Goal: Information Seeking & Learning: Learn about a topic

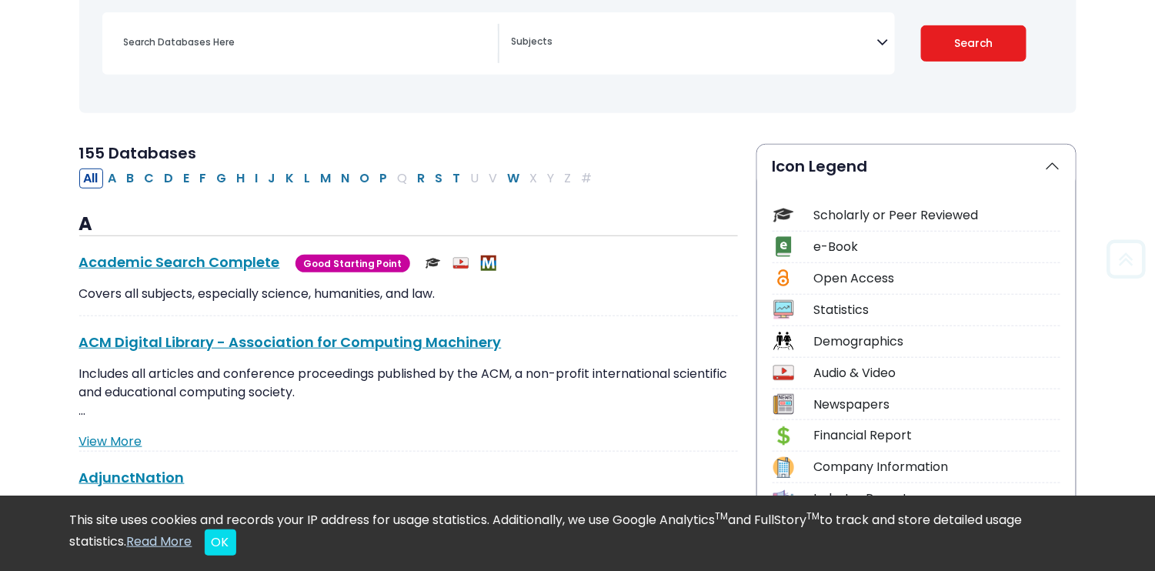
scroll to position [231, 0]
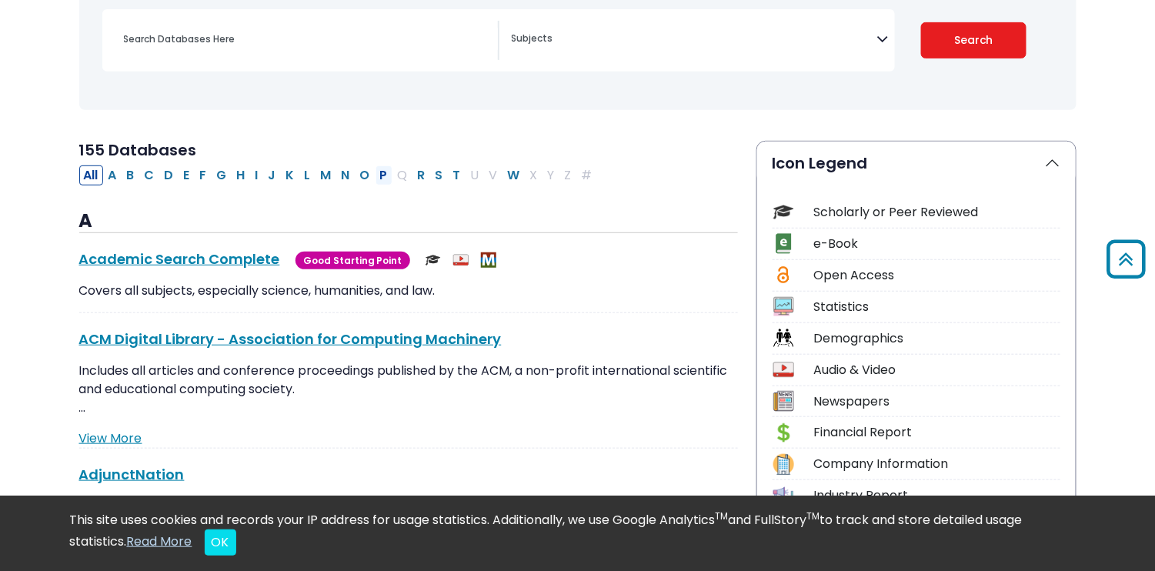
click at [376, 181] on button "P" at bounding box center [384, 175] width 17 height 20
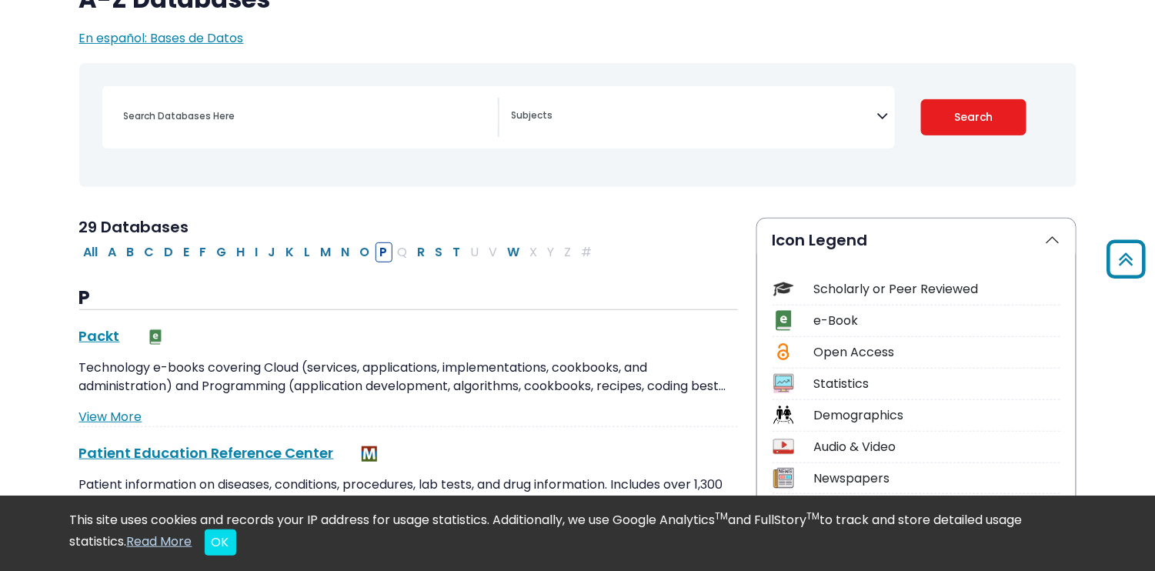
scroll to position [154, 0]
click at [251, 251] on button "I" at bounding box center [257, 252] width 12 height 20
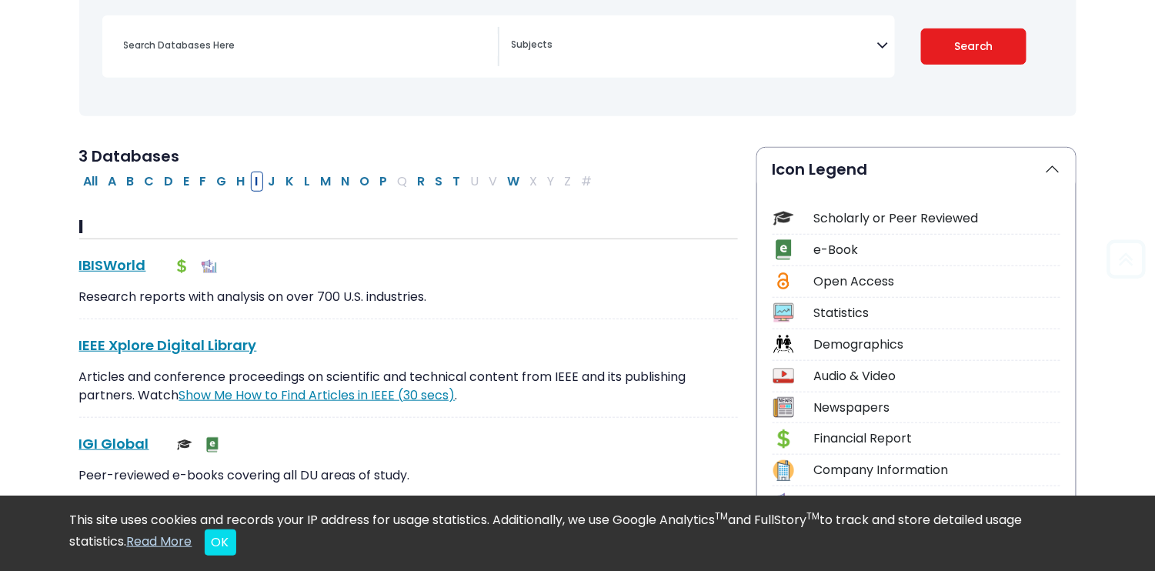
scroll to position [308, 0]
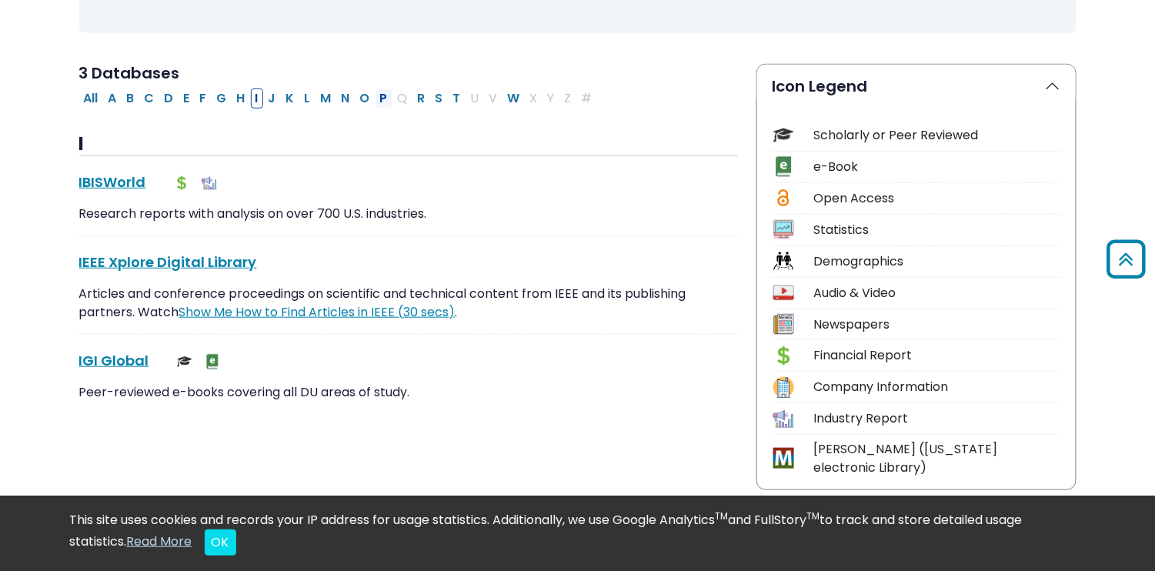
click at [376, 98] on button "P" at bounding box center [384, 99] width 17 height 20
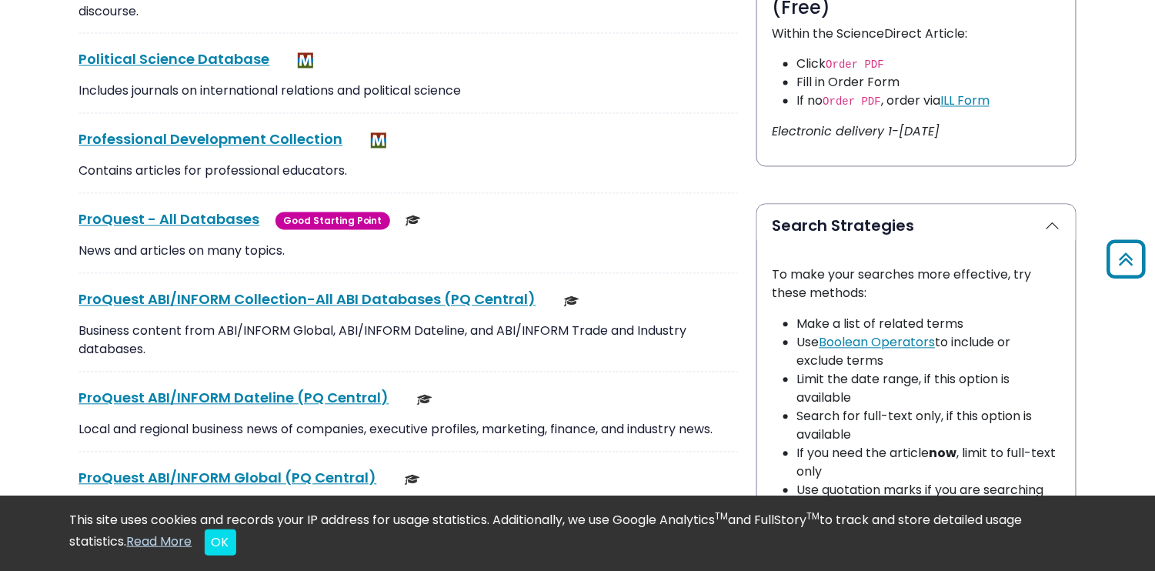
scroll to position [924, 0]
click at [199, 216] on link "ProQuest - All Databases This link opens in a new window" at bounding box center [169, 218] width 181 height 19
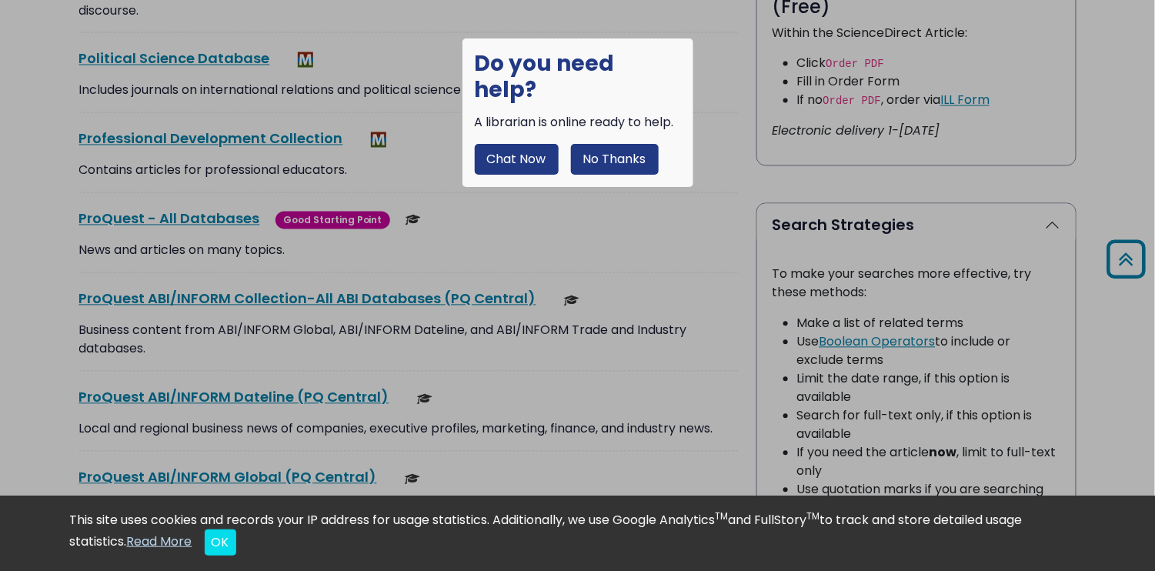
click at [643, 144] on button "No Thanks" at bounding box center [615, 159] width 88 height 31
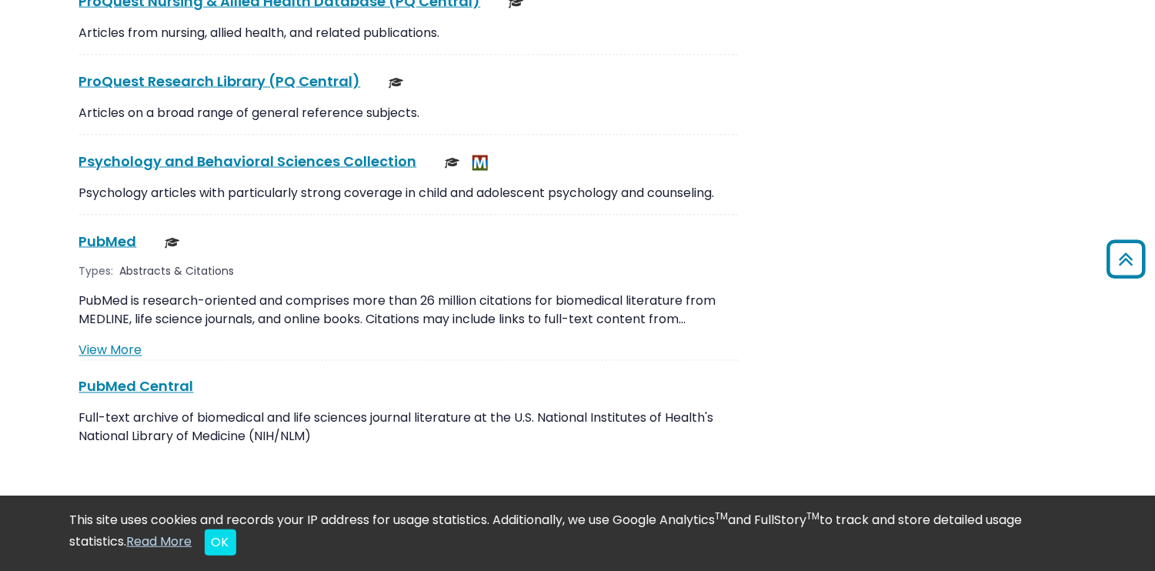
scroll to position [2771, 0]
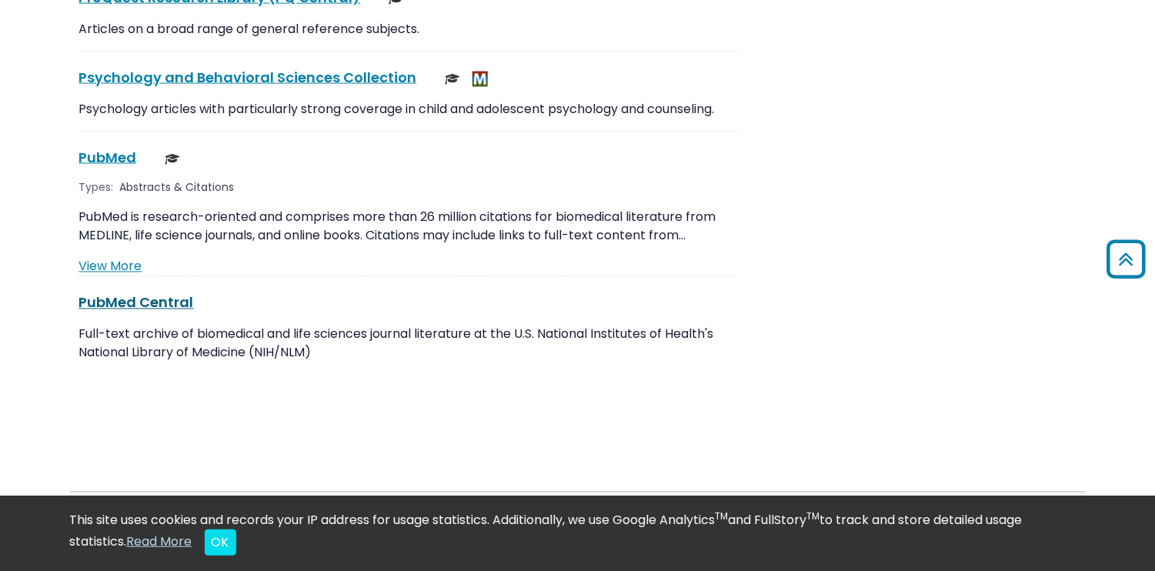
click at [152, 293] on link "PubMed Central This link opens in a new window" at bounding box center [136, 302] width 115 height 19
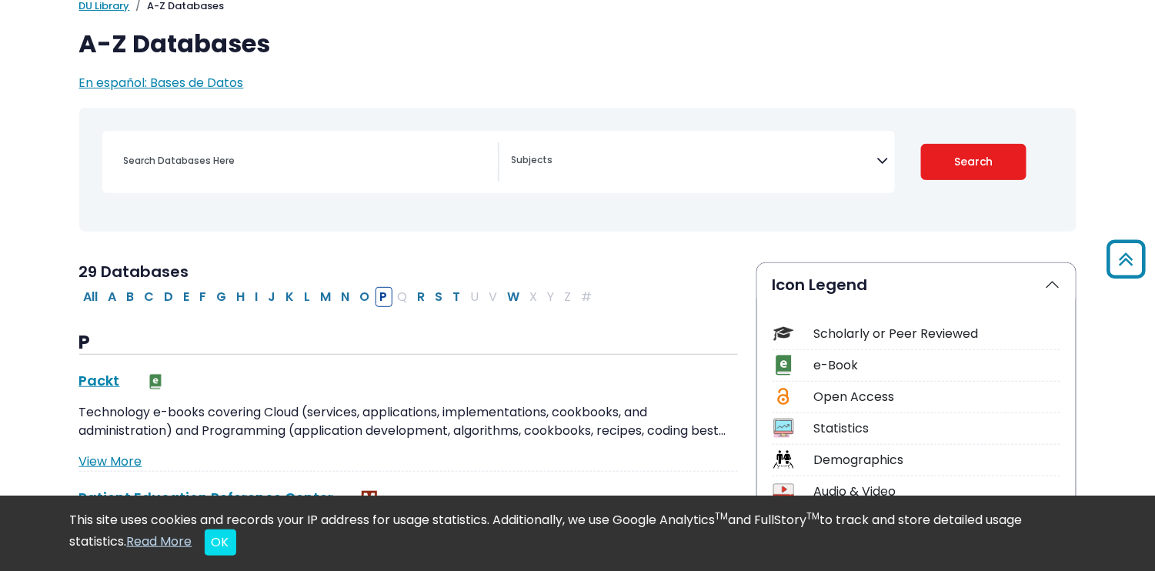
scroll to position [0, 0]
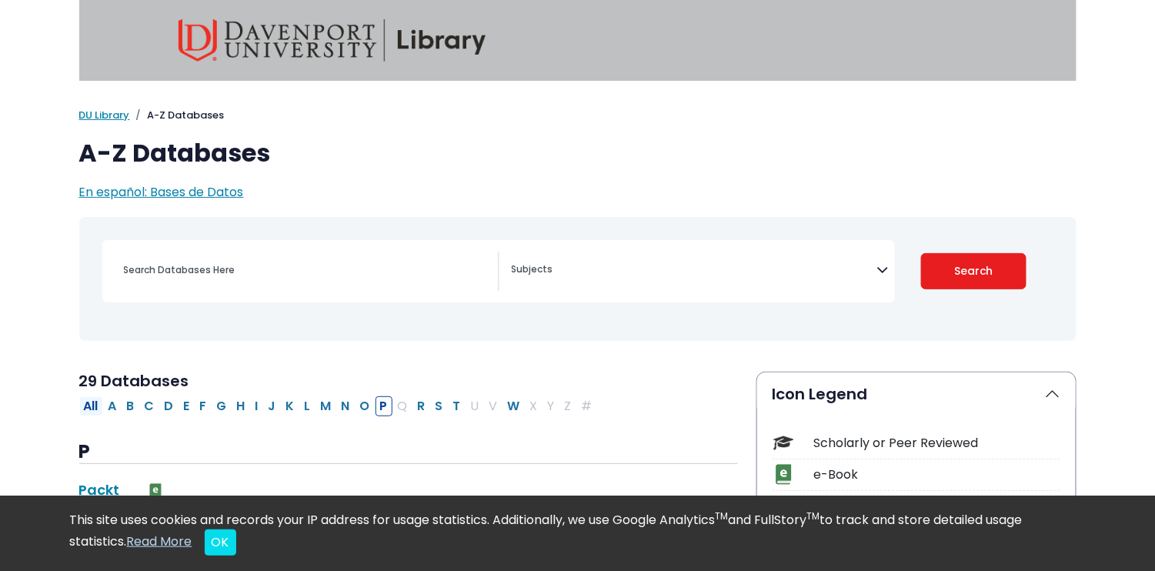
click at [96, 404] on button "All" at bounding box center [91, 406] width 24 height 20
select select "Database Subject Filter"
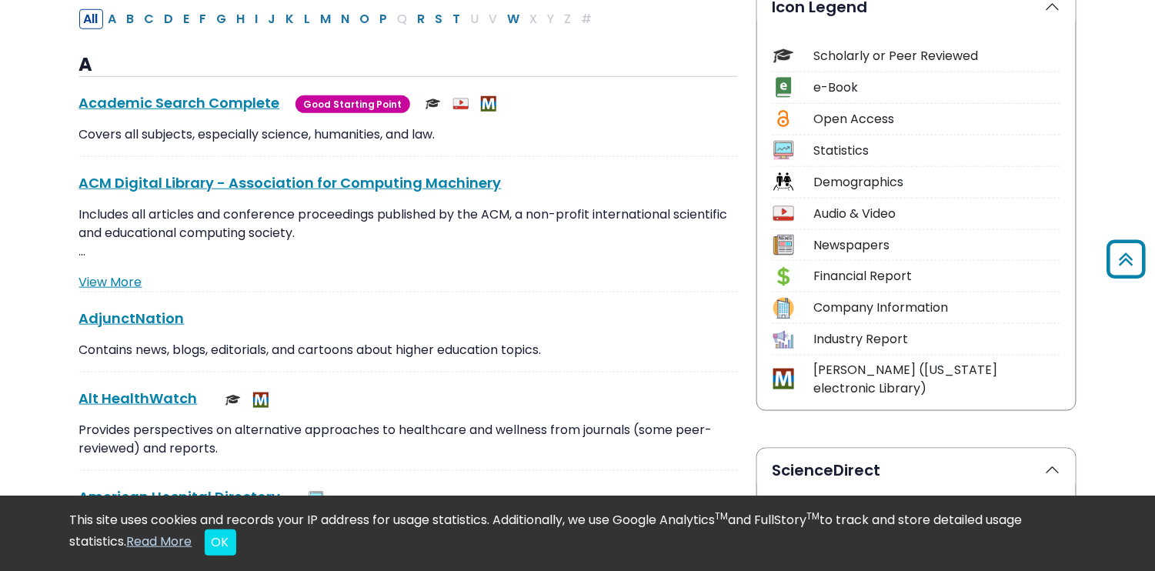
scroll to position [385, 0]
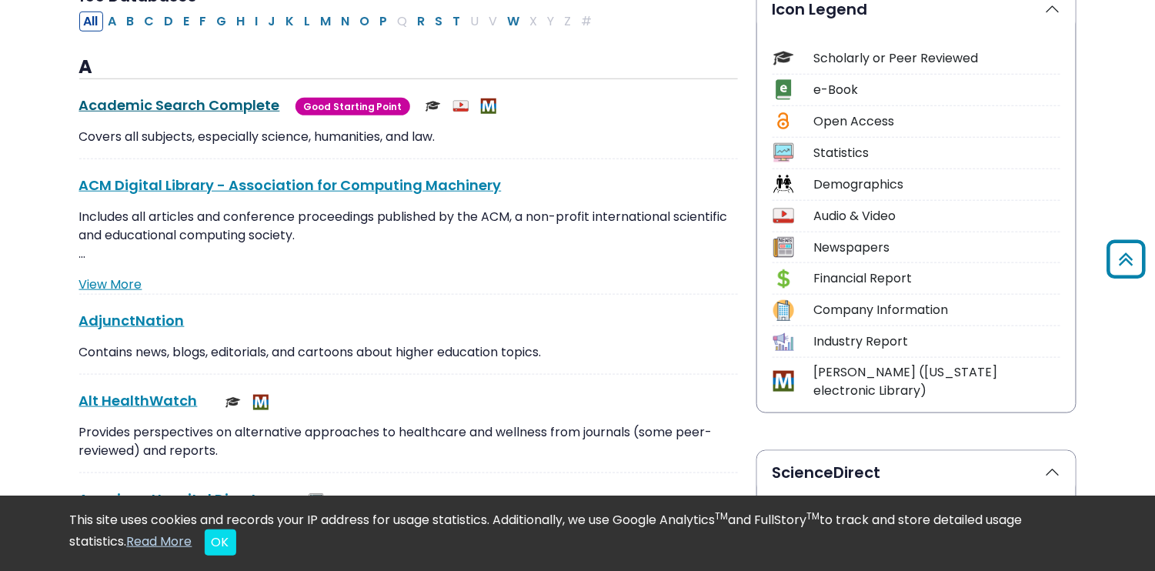
click at [163, 109] on link "Academic Search Complete This link opens in a new window" at bounding box center [179, 104] width 201 height 19
